Goal: Task Accomplishment & Management: Manage account settings

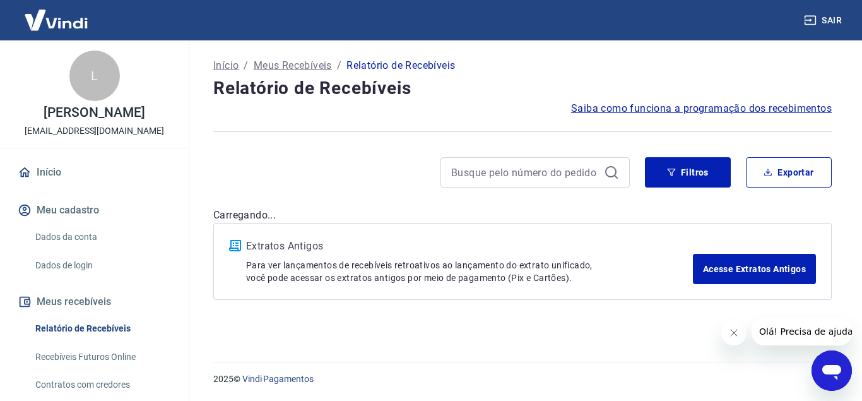
click at [612, 174] on icon at bounding box center [611, 172] width 15 height 15
click at [661, 169] on button "Filtros" at bounding box center [688, 172] width 86 height 30
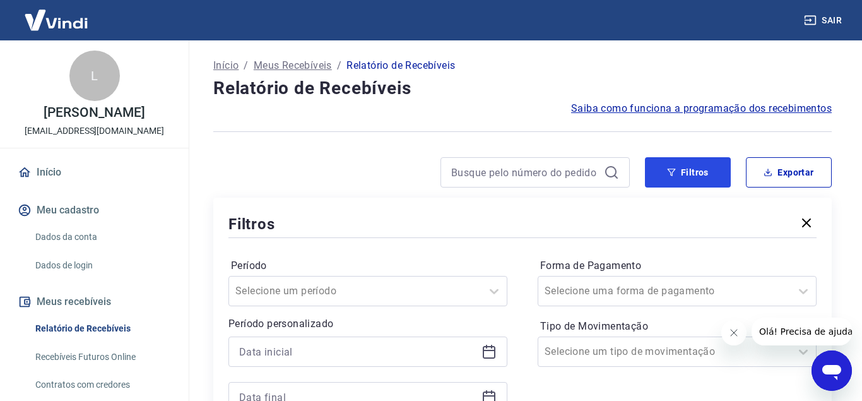
scroll to position [64, 0]
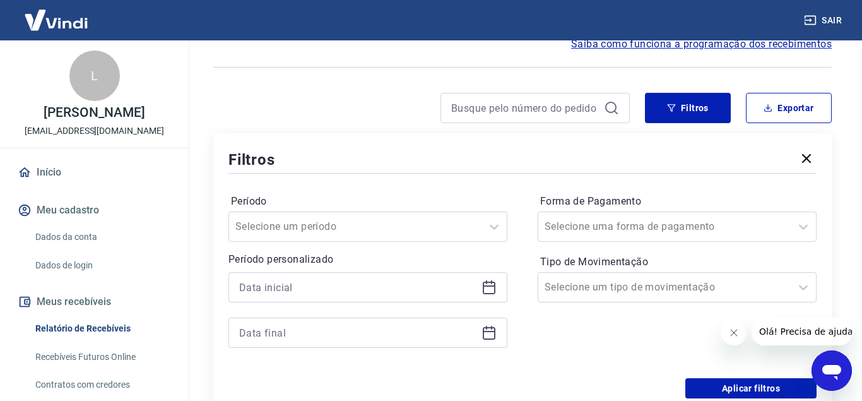
click at [492, 286] on icon at bounding box center [488, 287] width 15 height 15
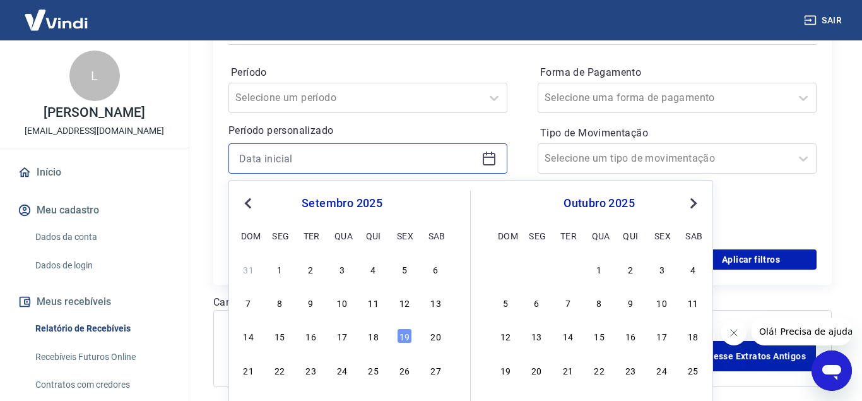
scroll to position [249, 0]
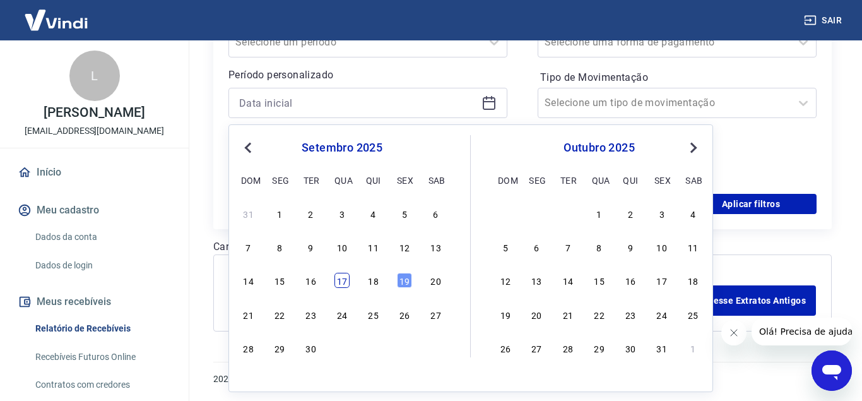
click at [350, 282] on div "17" at bounding box center [341, 280] width 15 height 15
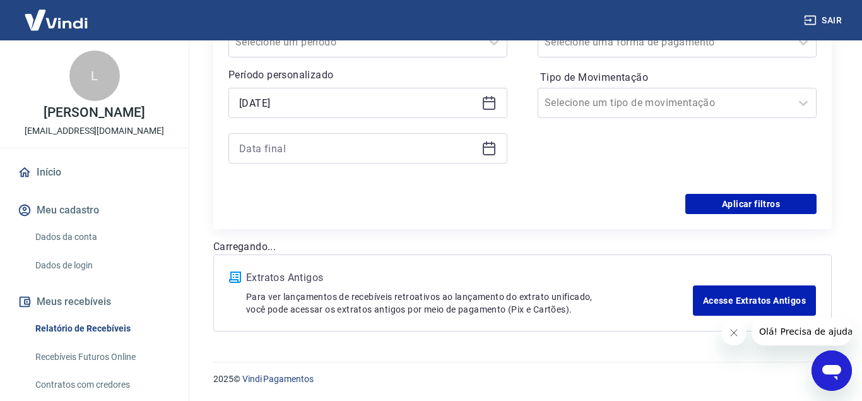
type input "[DATE]"
click at [479, 151] on div at bounding box center [367, 148] width 279 height 30
click at [485, 150] on icon at bounding box center [488, 148] width 15 height 15
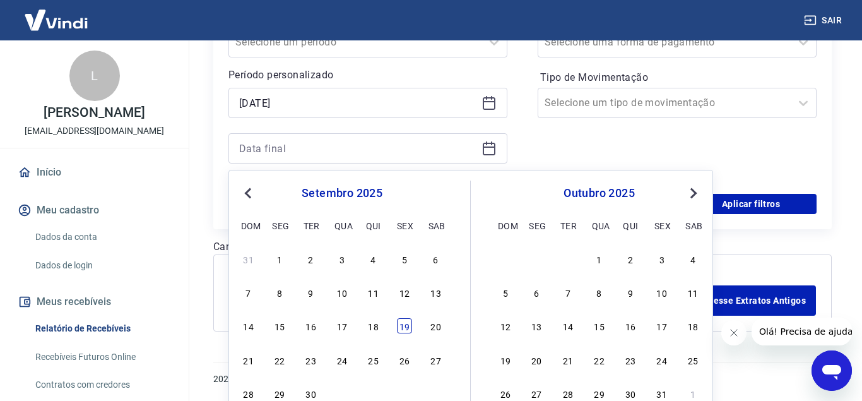
click at [398, 331] on div "19" at bounding box center [404, 325] width 15 height 15
type input "[DATE]"
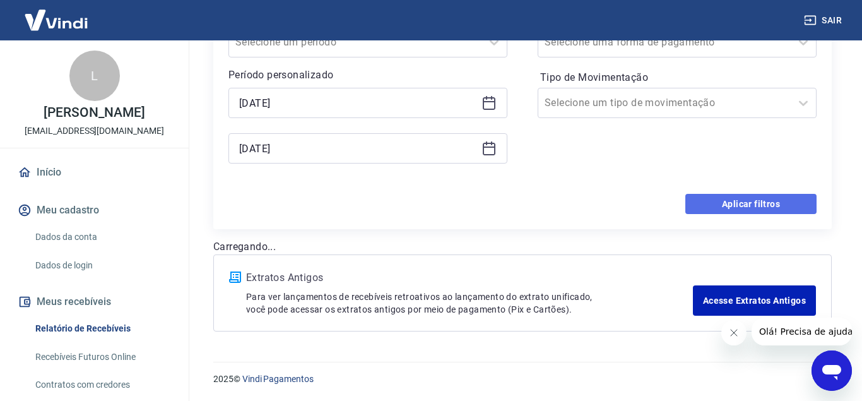
click at [736, 200] on button "Aplicar filtros" at bounding box center [750, 204] width 131 height 20
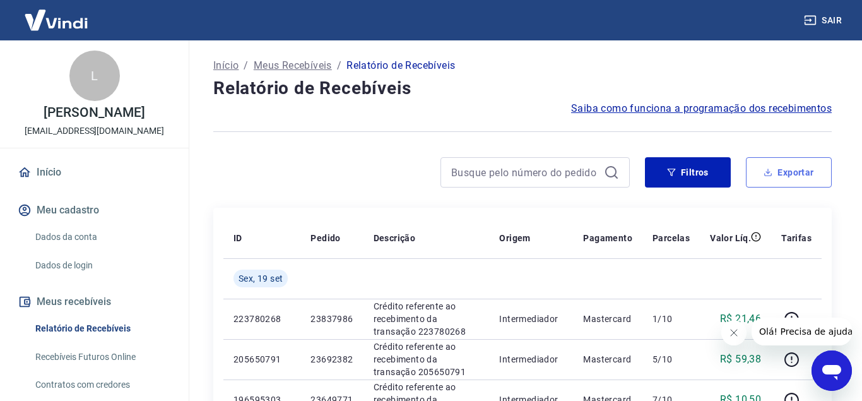
click at [775, 173] on button "Exportar" at bounding box center [789, 172] width 86 height 30
type input "[DATE]"
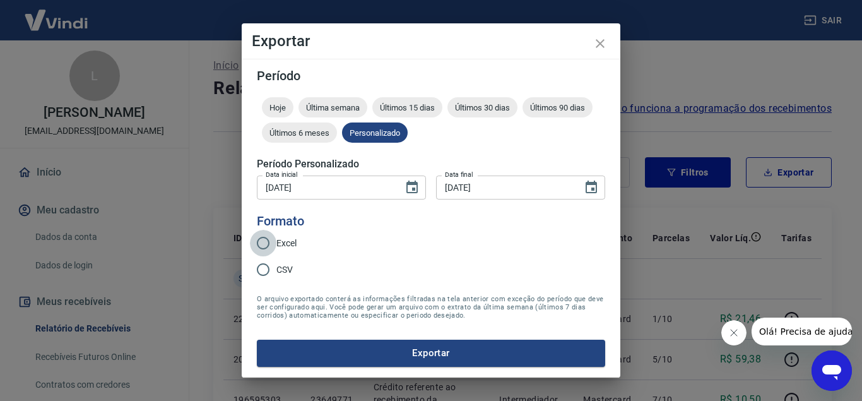
click at [270, 238] on input "Excel" at bounding box center [263, 243] width 26 height 26
radio input "true"
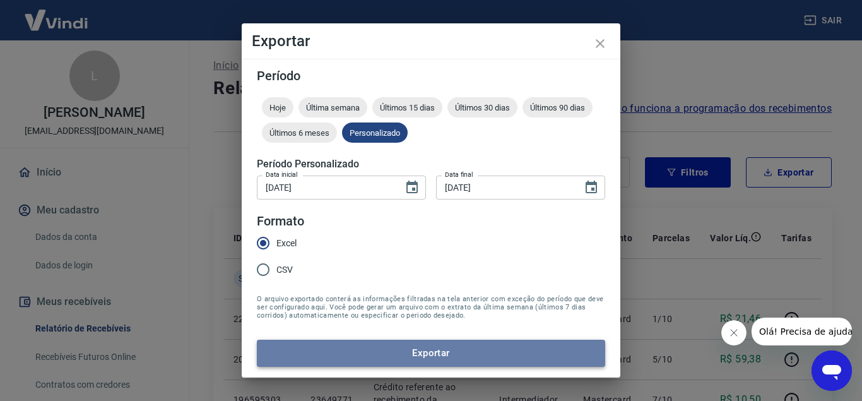
click at [346, 343] on button "Exportar" at bounding box center [431, 352] width 348 height 26
